Goal: Information Seeking & Learning: Check status

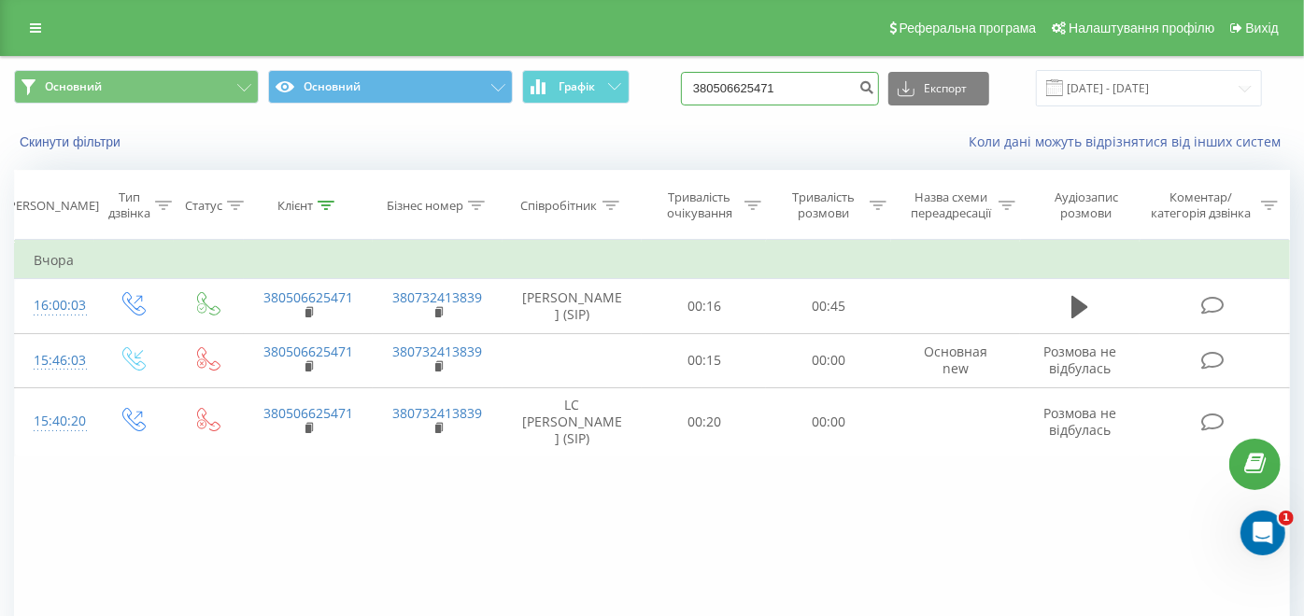
drag, startPoint x: 771, startPoint y: 85, endPoint x: 629, endPoint y: 70, distance: 141.8
click at [630, 71] on div "Основний Основний Графік 380506625471 Експорт .csv .xls .xlsx 19.05.2025 - 19.0…" at bounding box center [652, 88] width 1276 height 36
type input "0"
click at [874, 88] on icon "submit" at bounding box center [866, 84] width 16 height 11
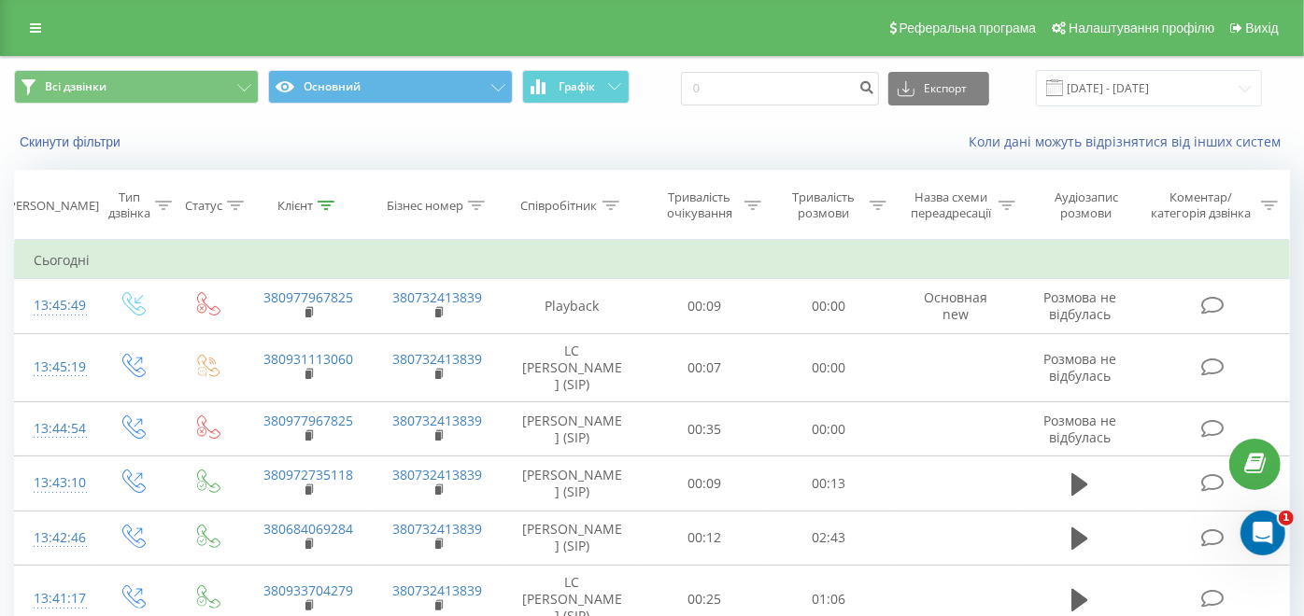
click at [595, 203] on div "Співробітник" at bounding box center [559, 206] width 77 height 16
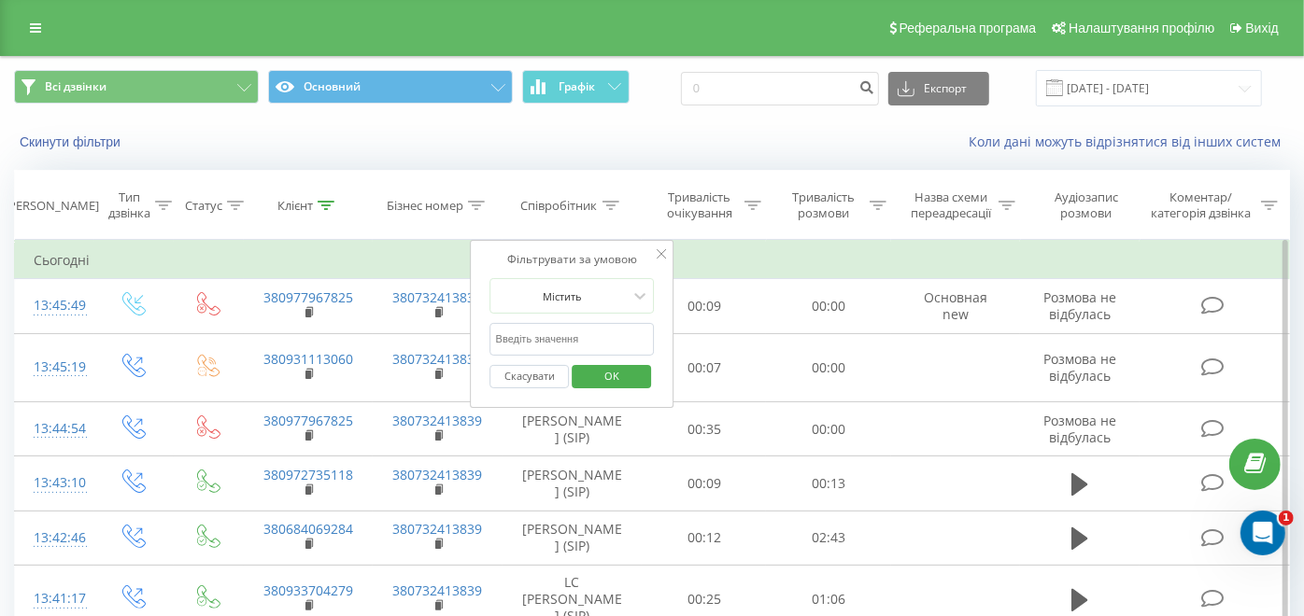
click at [559, 338] on input "text" at bounding box center [572, 339] width 164 height 33
type input "ткачук"
click at [624, 378] on span "OK" at bounding box center [612, 375] width 52 height 29
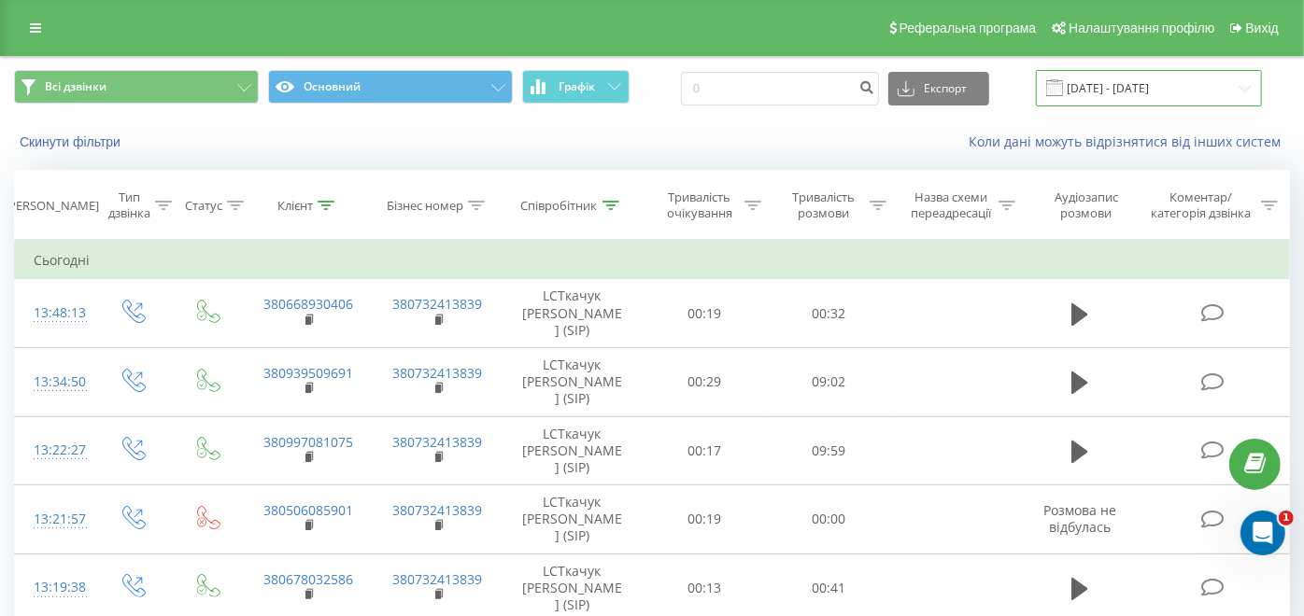
click at [1167, 80] on input "20.05.2025 - 20.08.2025" at bounding box center [1149, 88] width 226 height 36
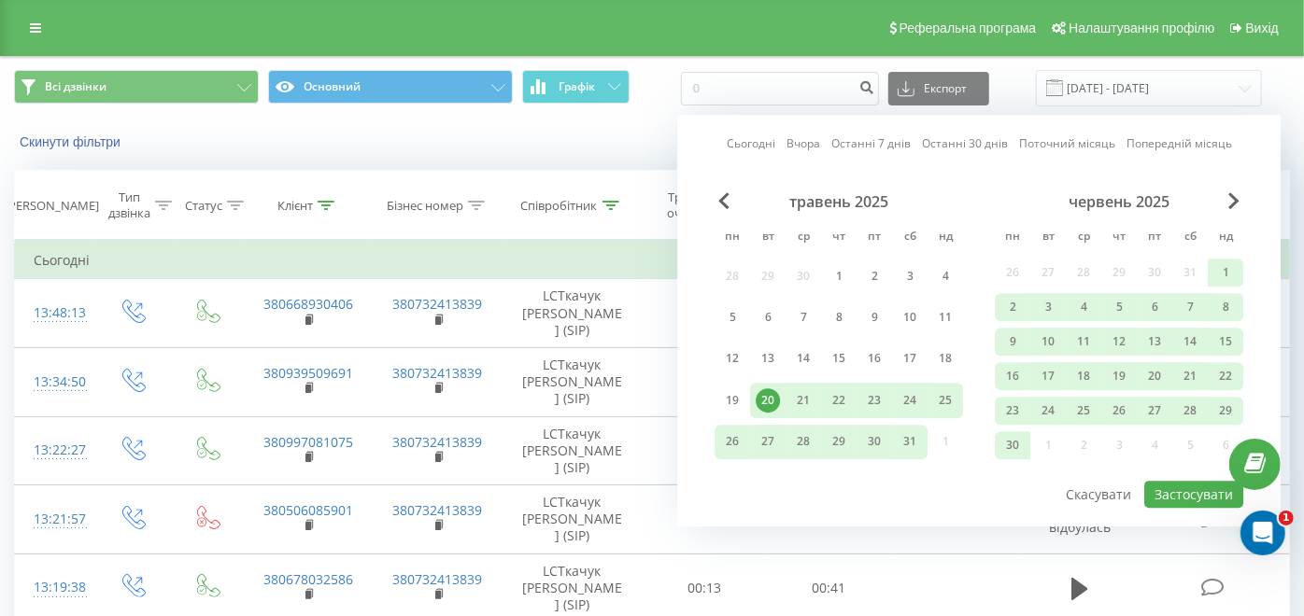
click at [752, 135] on link "Сьогодні" at bounding box center [751, 144] width 49 height 18
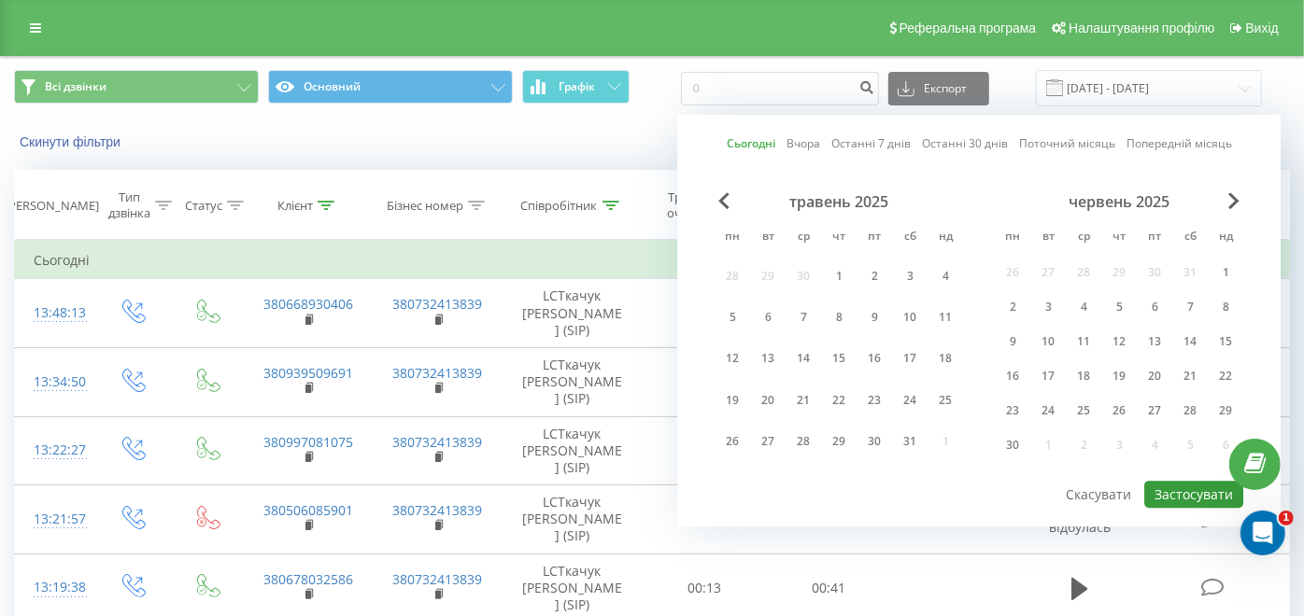
click at [1173, 493] on button "Застосувати" at bounding box center [1193, 494] width 99 height 27
type input "[DATE] - [DATE]"
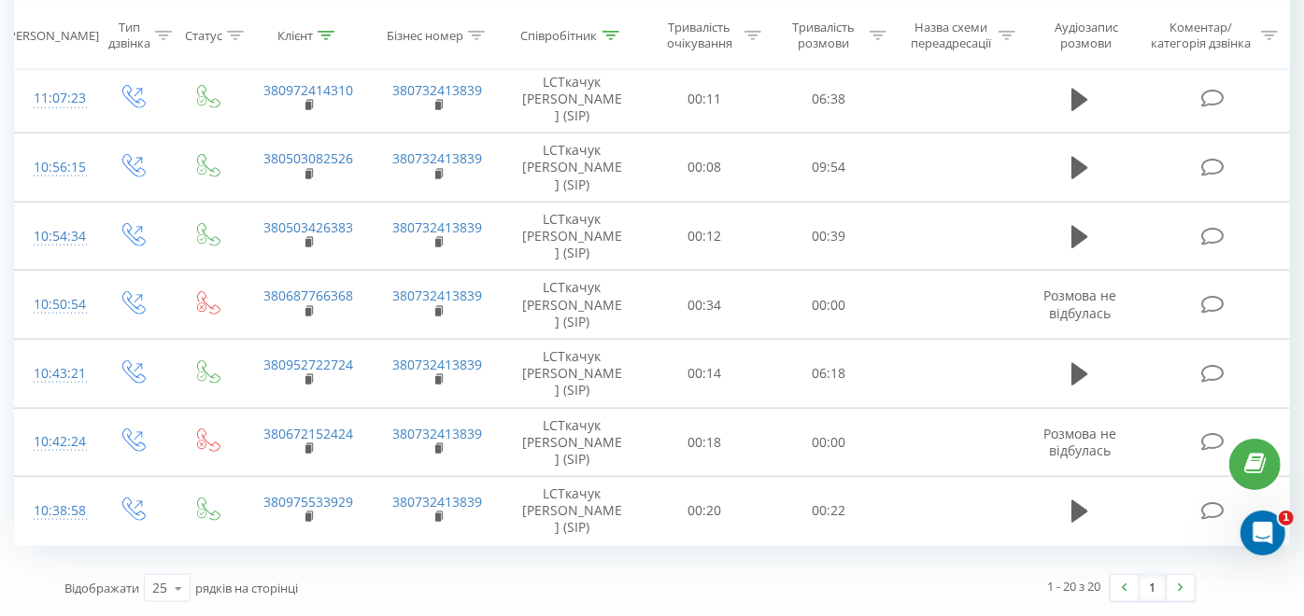
scroll to position [1350, 0]
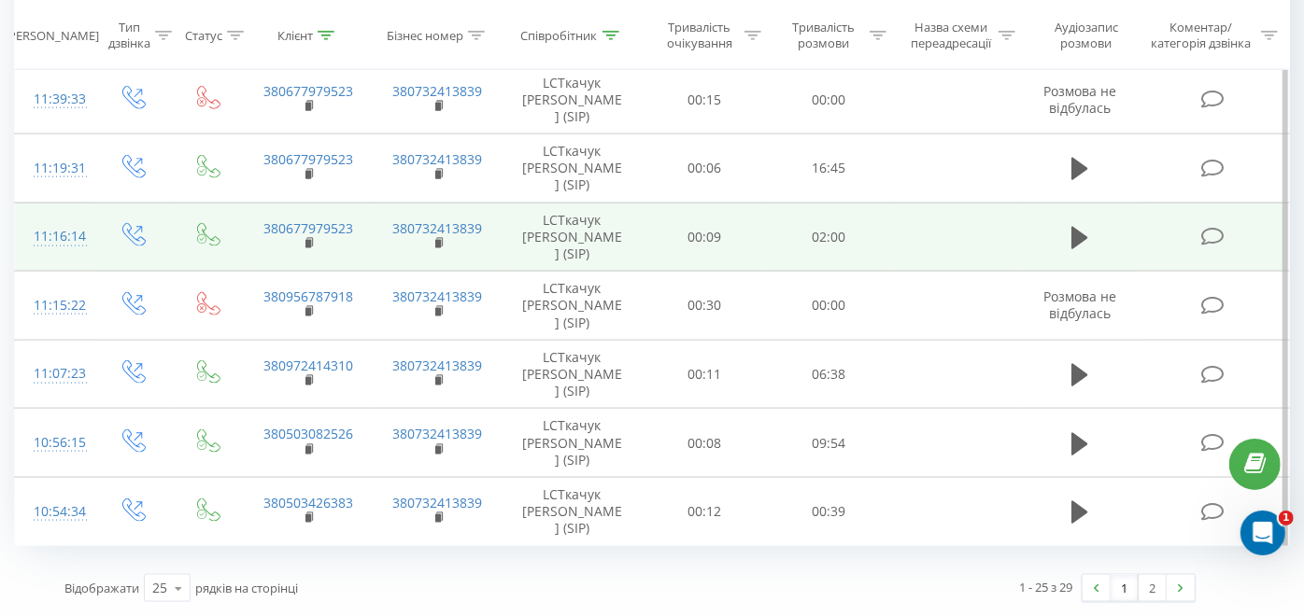
scroll to position [1869, 0]
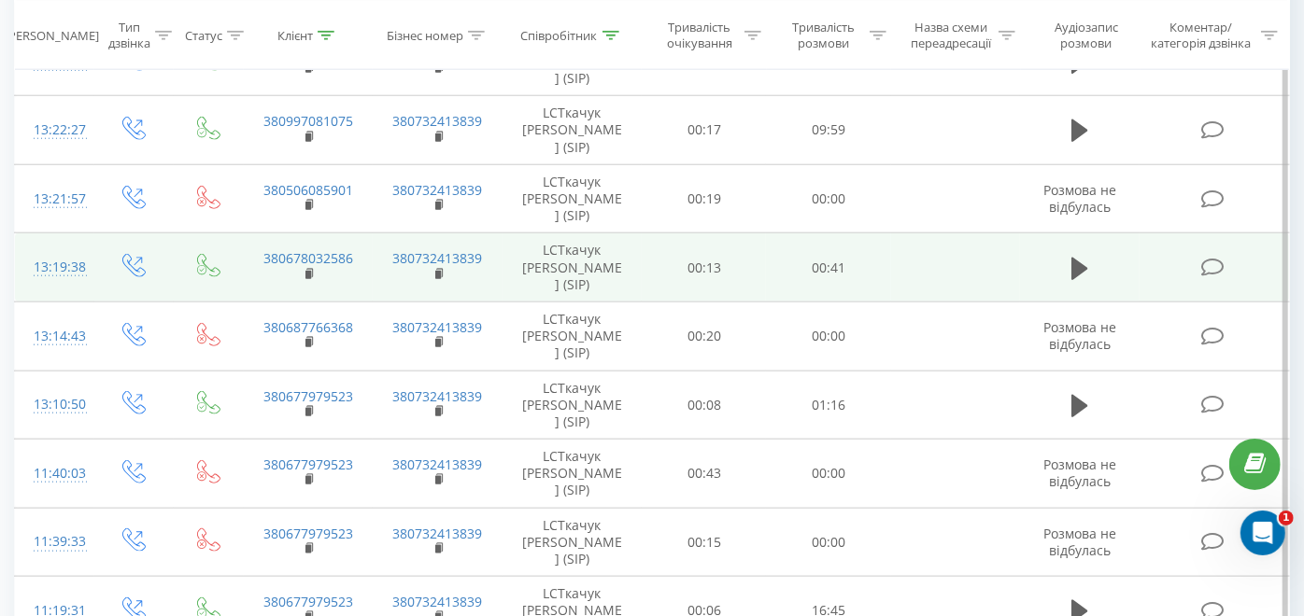
scroll to position [1039, 0]
